Goal: Navigation & Orientation: Find specific page/section

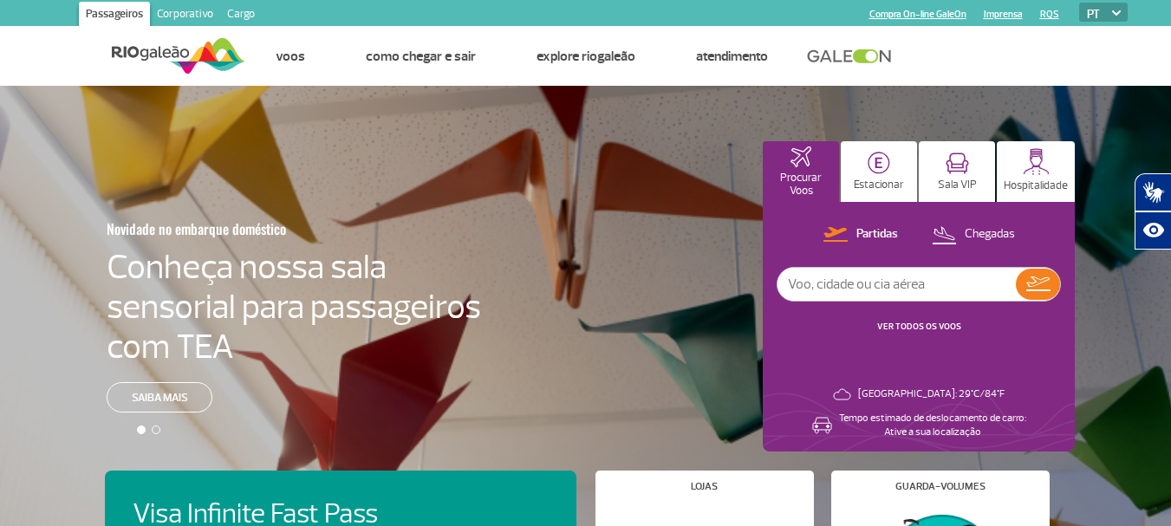
click at [244, 16] on link "Cargo" at bounding box center [241, 16] width 42 height 28
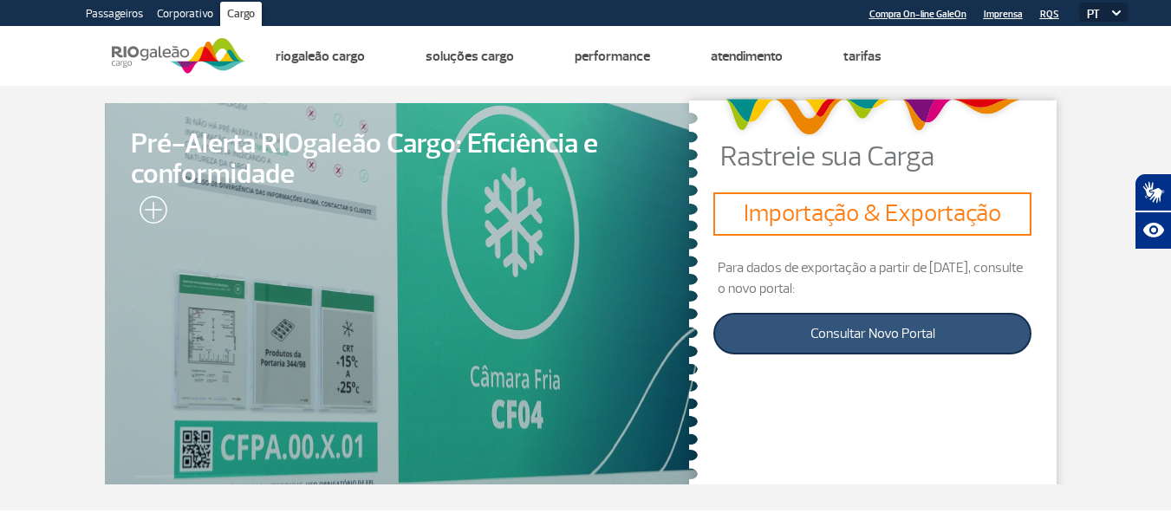
click at [903, 335] on link "Consultar Novo Portal" at bounding box center [872, 334] width 318 height 42
click at [924, 339] on link "Consultar Novo Portal" at bounding box center [872, 334] width 318 height 42
click at [863, 333] on link "Consultar Novo Portal" at bounding box center [872, 334] width 318 height 42
